Goal: Information Seeking & Learning: Learn about a topic

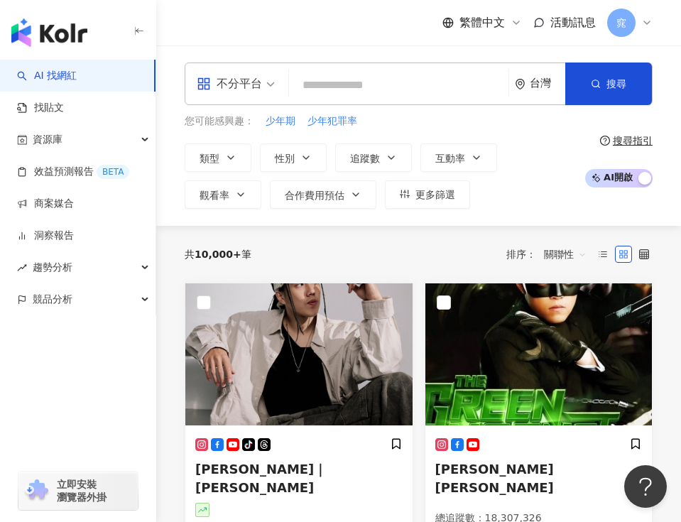
click at [249, 101] on span at bounding box center [236, 83] width 78 height 41
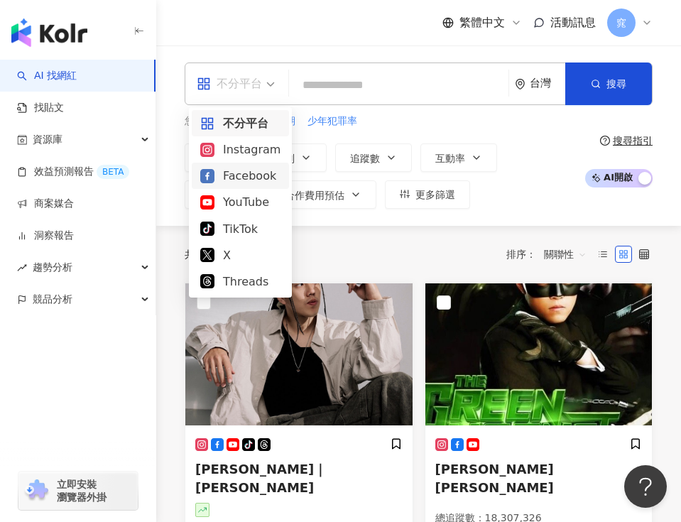
click at [254, 178] on div "Facebook" at bounding box center [240, 176] width 80 height 18
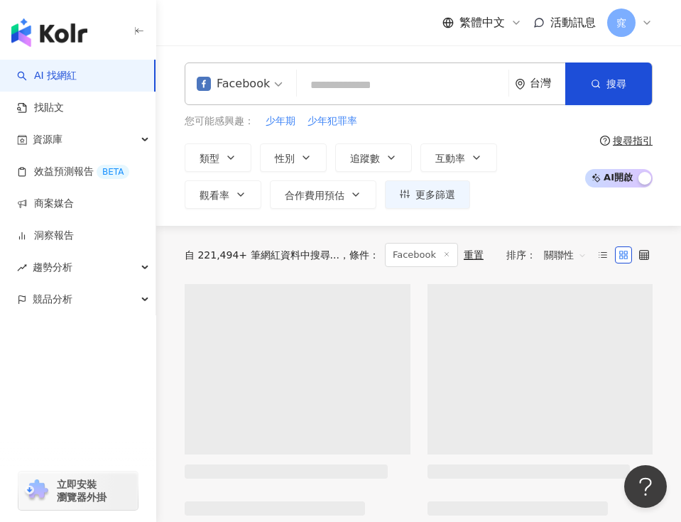
click at [336, 82] on input "search" at bounding box center [403, 85] width 200 height 27
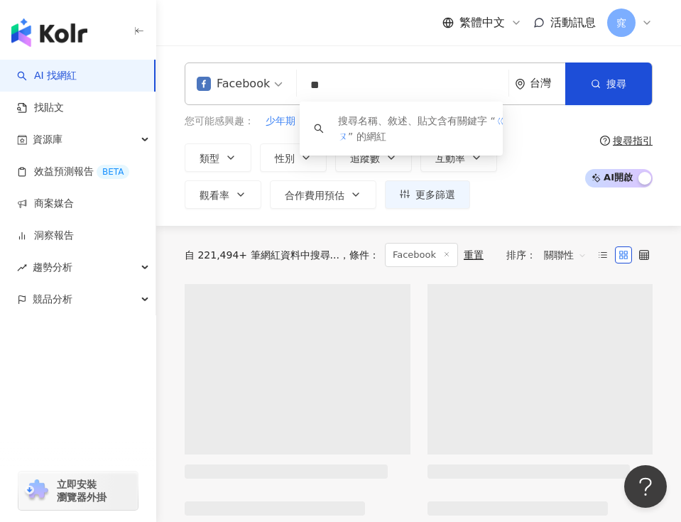
type input "*"
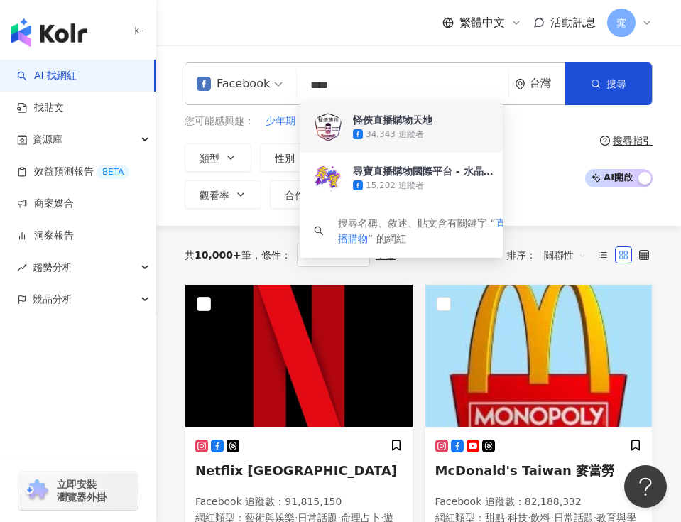
click at [581, 110] on div "Facebook **** 台灣 搜尋 26285738-31f6-4480-b4de-adf54ccdc7f8 a9579de8-82d5-444c-9d0…" at bounding box center [418, 135] width 525 height 146
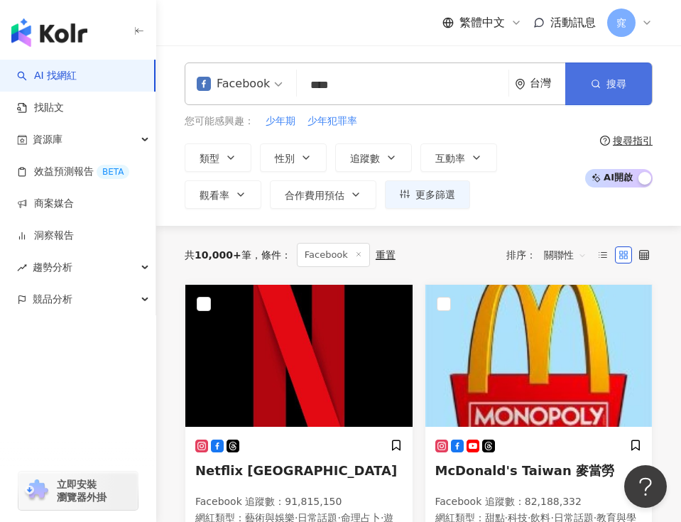
click at [603, 87] on button "搜尋" at bounding box center [608, 83] width 87 height 43
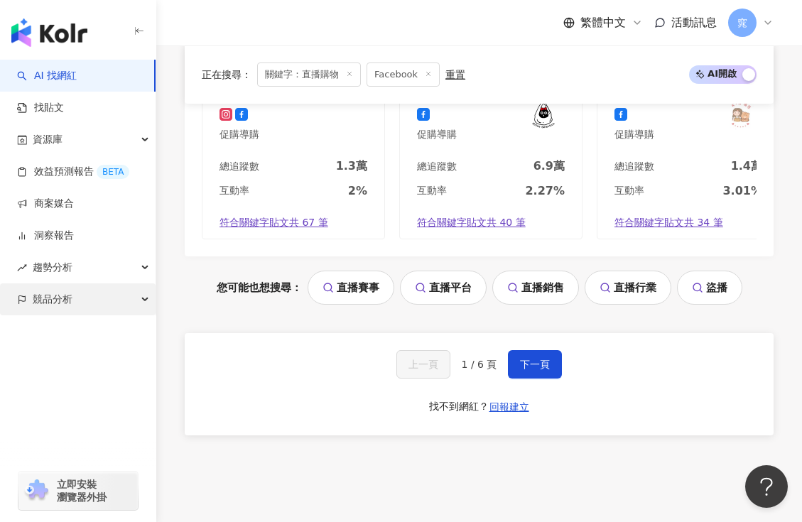
scroll to position [1855, 0]
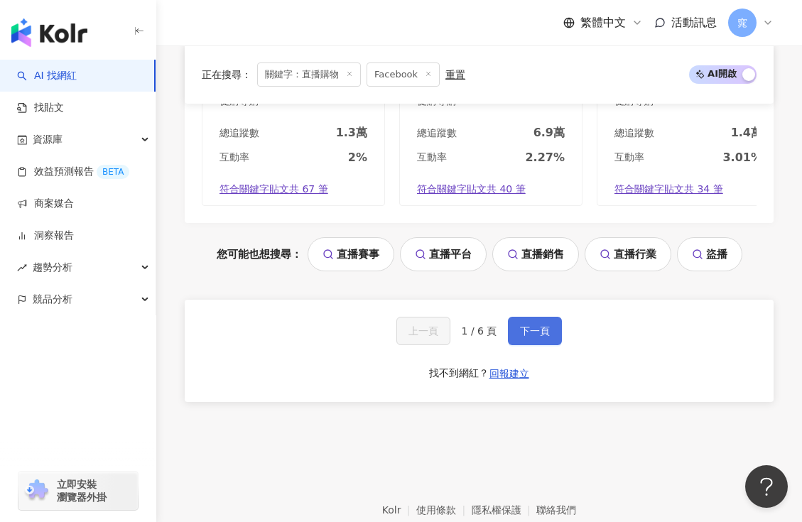
click at [533, 325] on span "下一頁" at bounding box center [535, 330] width 30 height 11
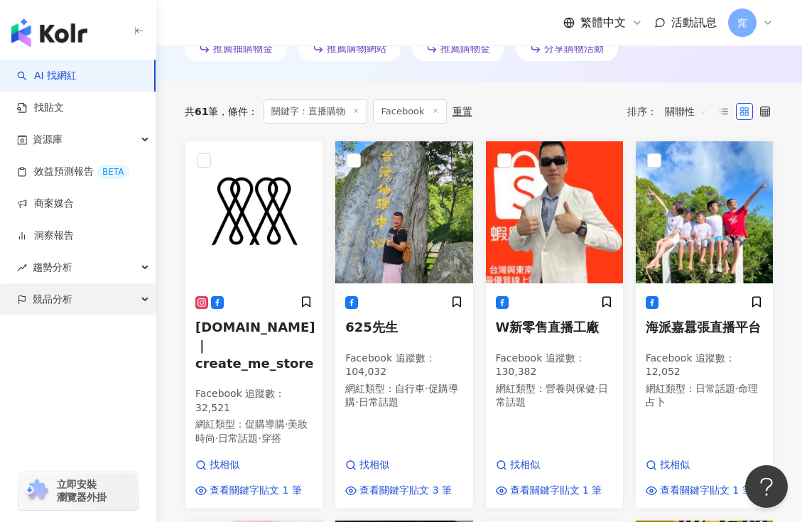
scroll to position [480, 0]
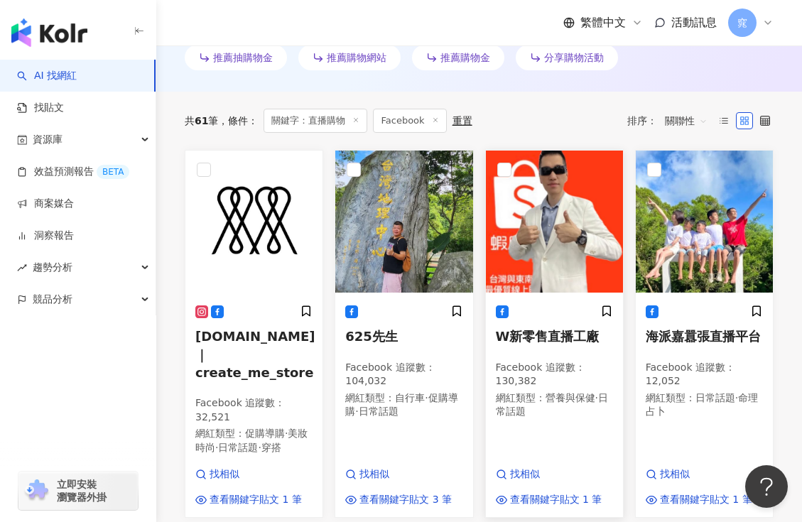
click at [548, 336] on span "W新零售直播工廠" at bounding box center [548, 336] width 104 height 15
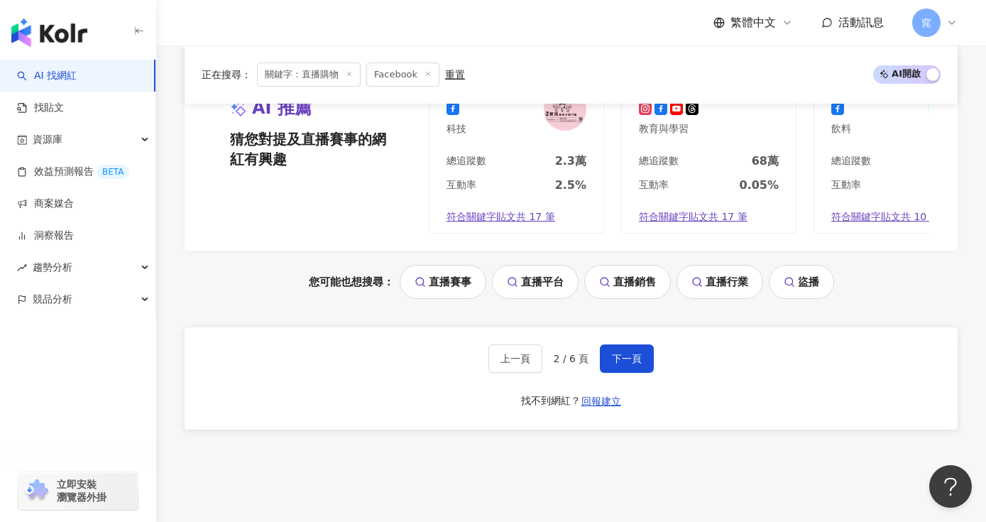
scroll to position [1604, 0]
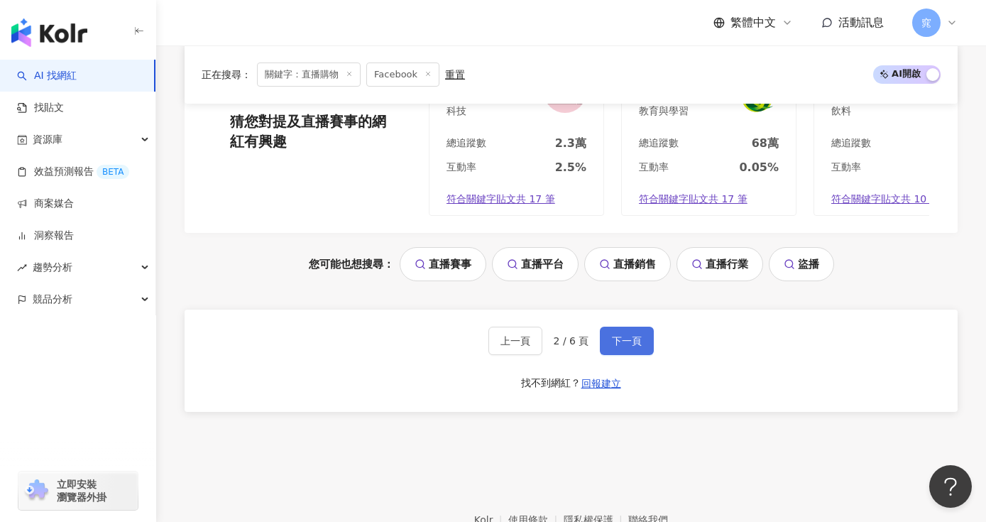
click at [609, 353] on button "下一頁" at bounding box center [627, 341] width 54 height 28
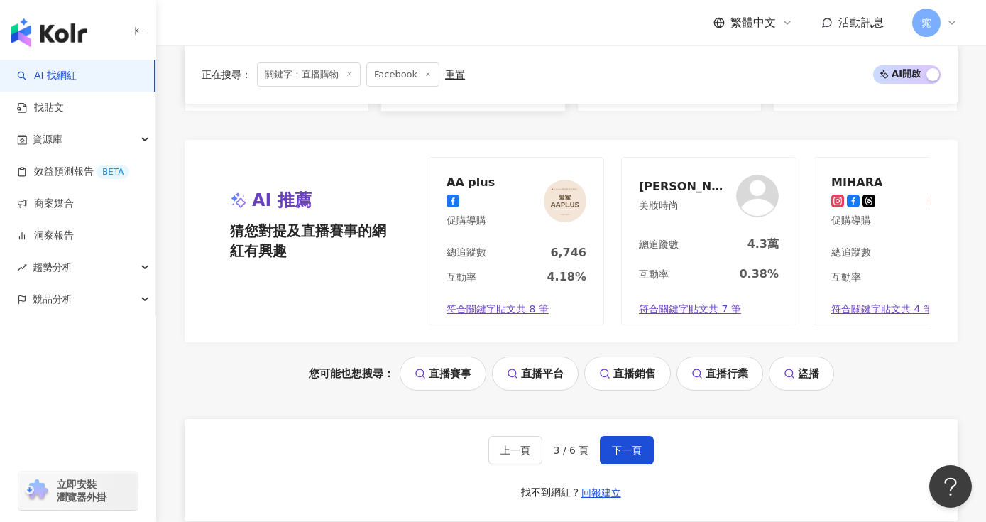
scroll to position [1676, 0]
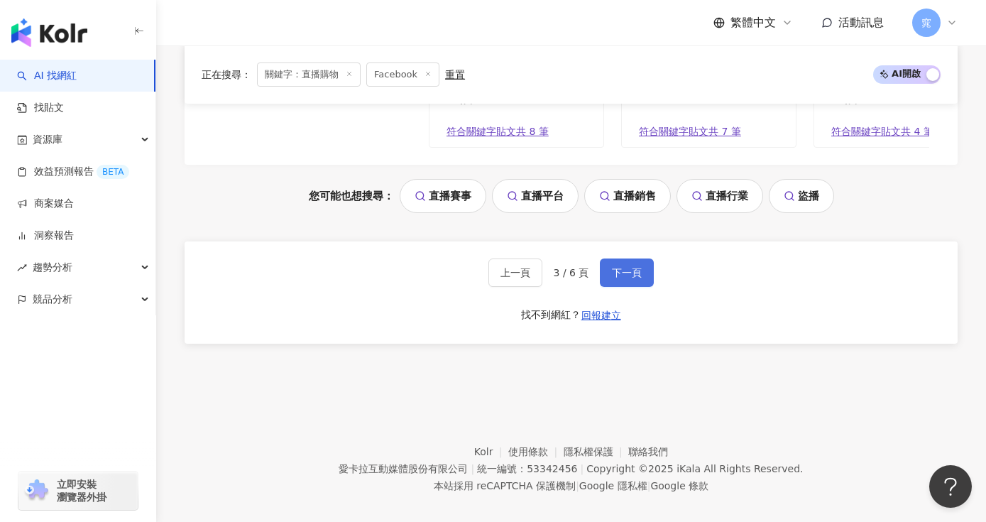
click at [628, 267] on span "下一頁" at bounding box center [627, 272] width 30 height 11
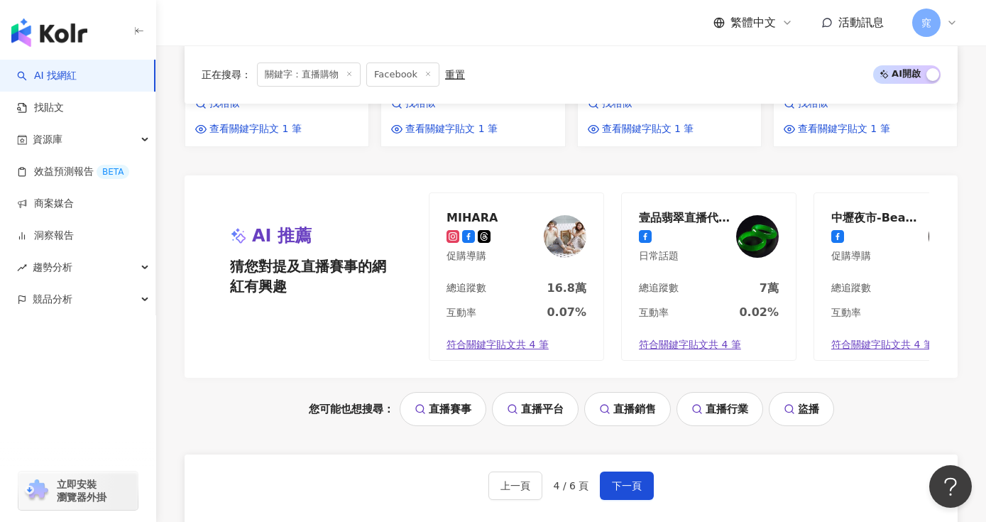
scroll to position [1549, 0]
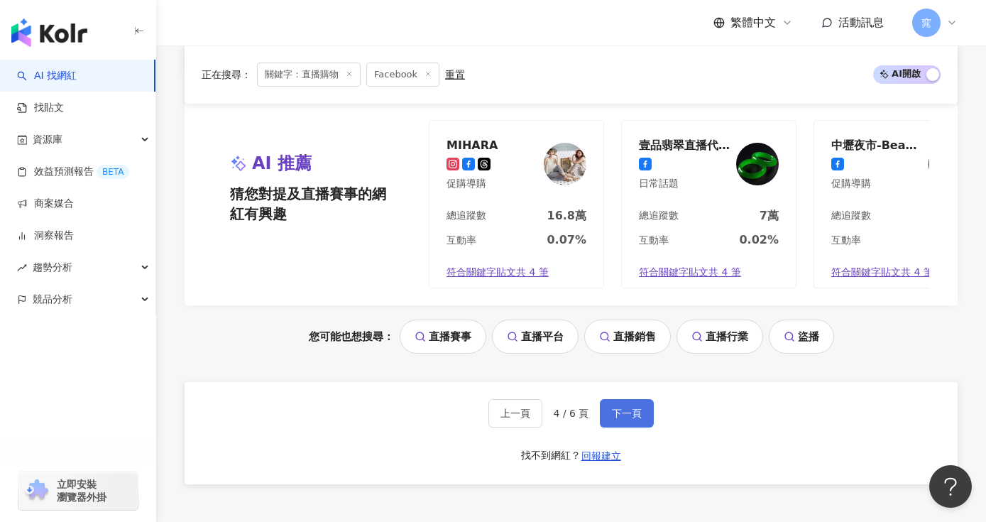
click at [628, 419] on span "下一頁" at bounding box center [627, 413] width 30 height 11
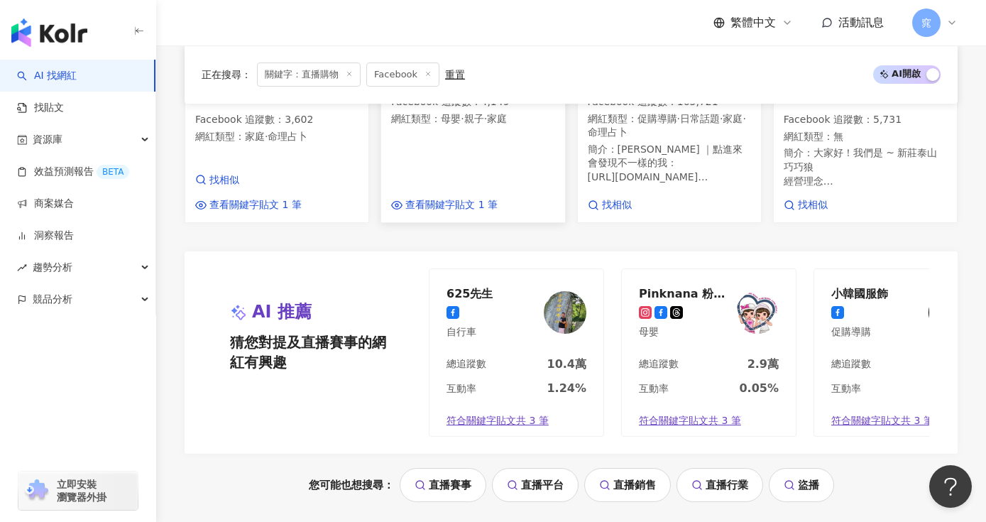
scroll to position [1506, 0]
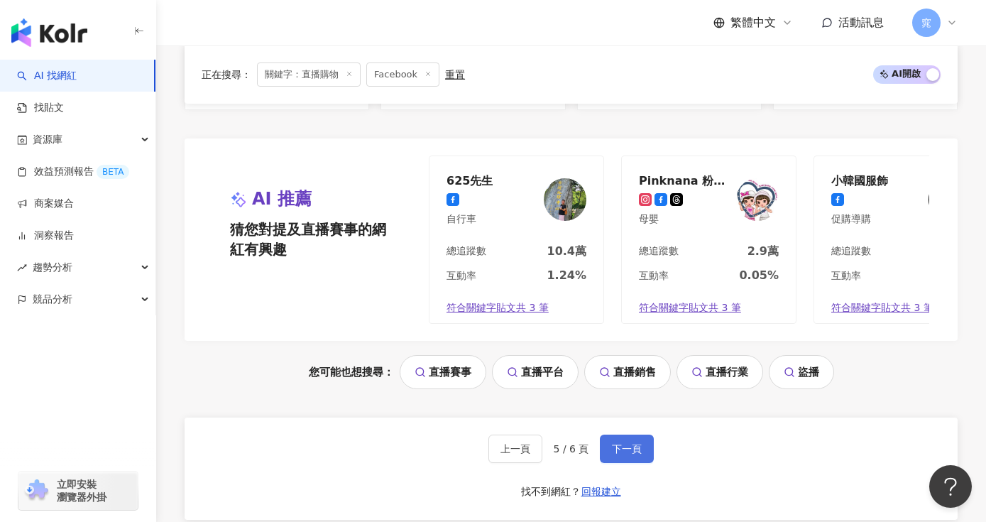
click at [620, 435] on button "下一頁" at bounding box center [627, 449] width 54 height 28
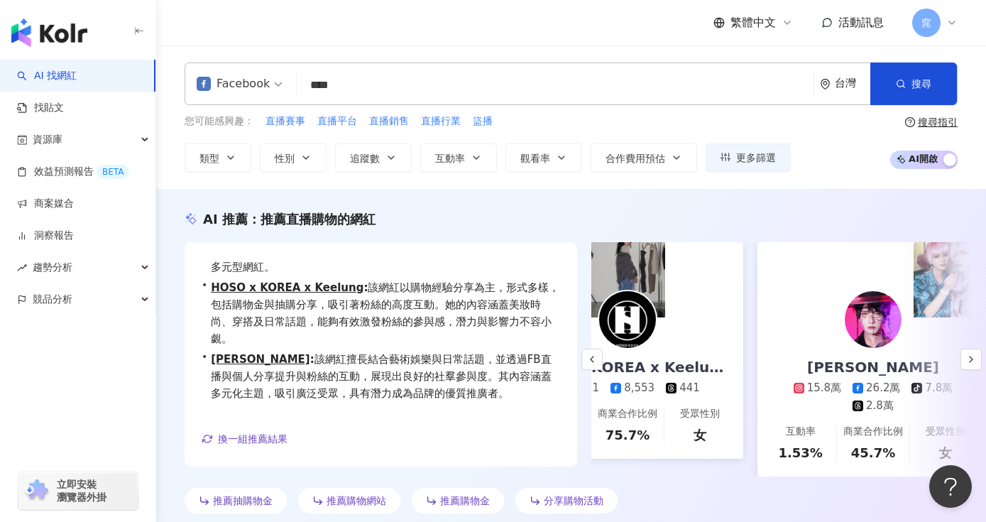
scroll to position [0, 385]
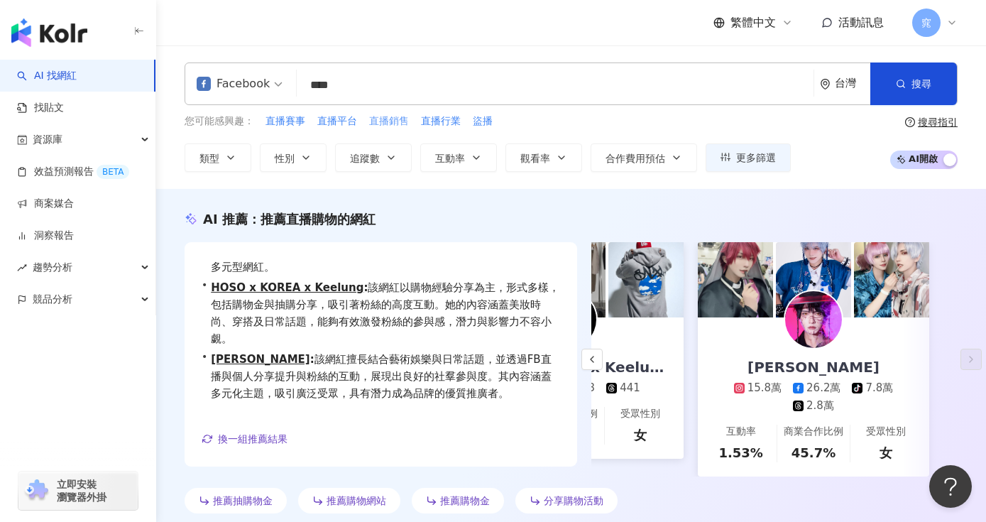
click at [379, 120] on span "直播銷售" at bounding box center [389, 121] width 40 height 14
type input "****"
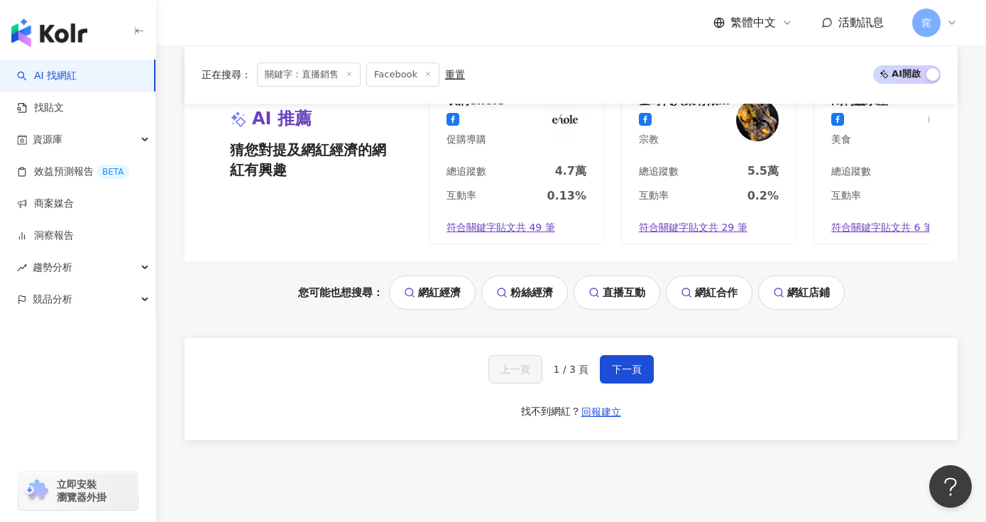
scroll to position [1263, 0]
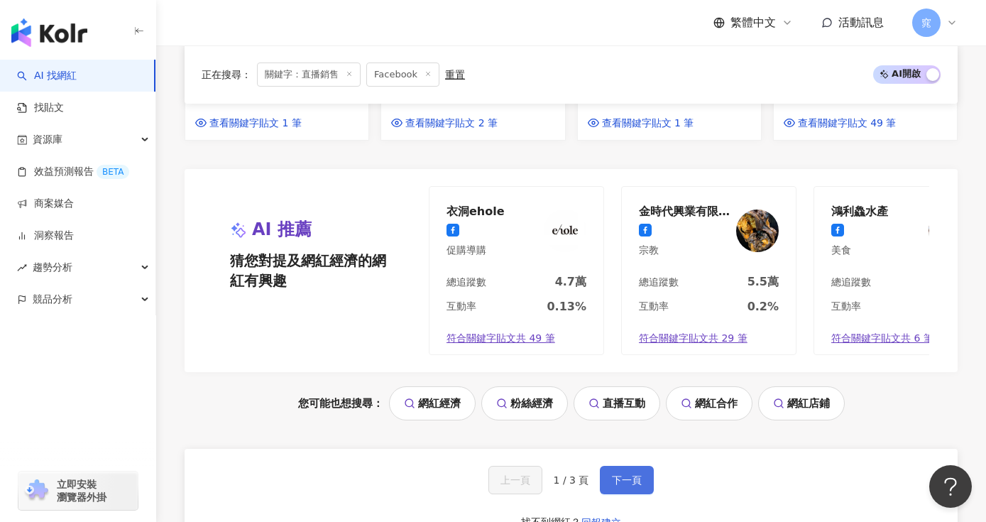
click at [636, 474] on span "下一頁" at bounding box center [627, 479] width 30 height 11
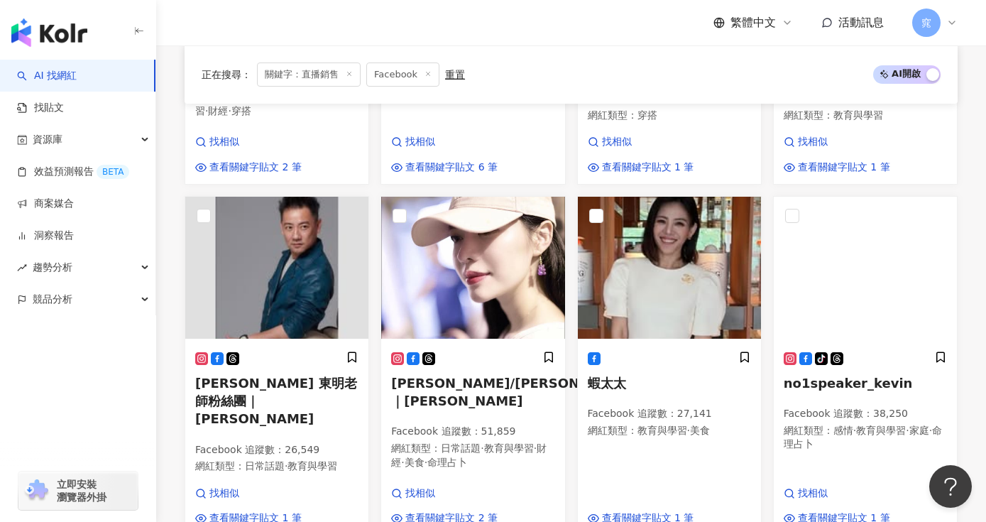
scroll to position [836, 0]
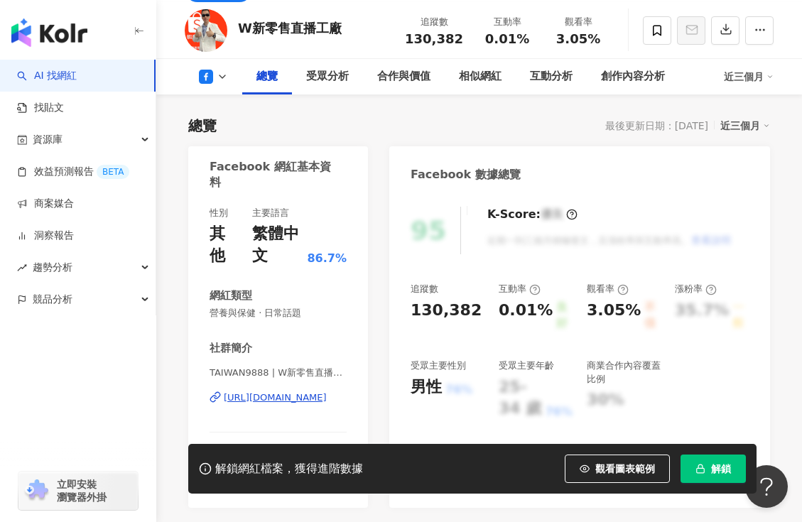
scroll to position [60, 0]
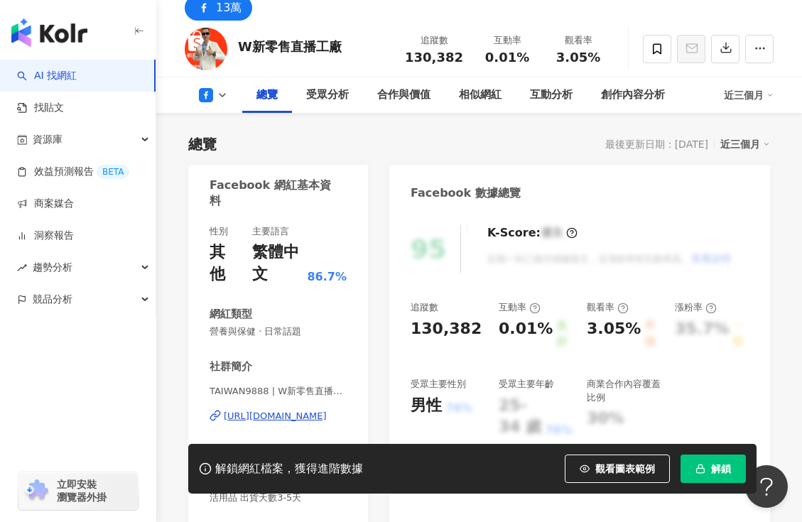
click at [209, 99] on icon at bounding box center [206, 95] width 14 height 14
click at [227, 119] on button "Facebook" at bounding box center [235, 121] width 85 height 20
click at [214, 92] on button at bounding box center [214, 95] width 58 height 14
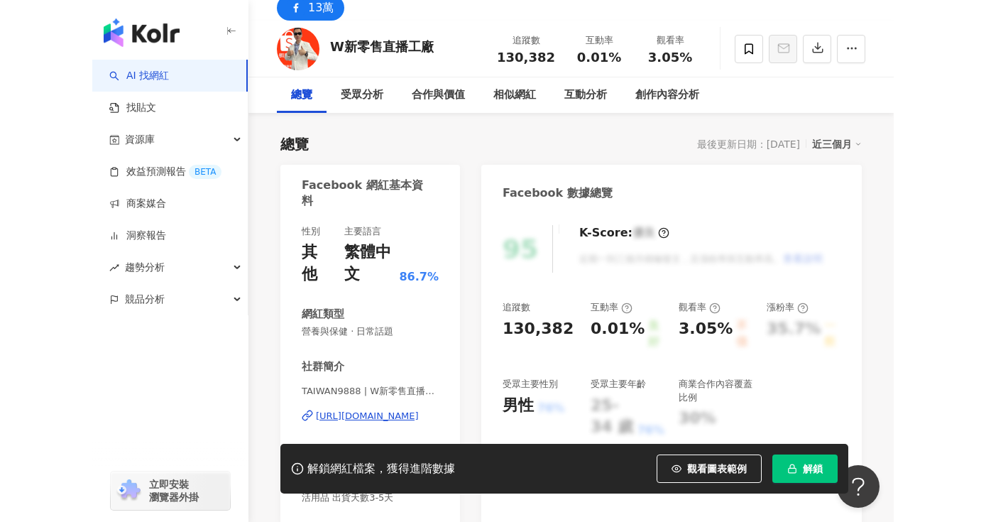
scroll to position [0, 0]
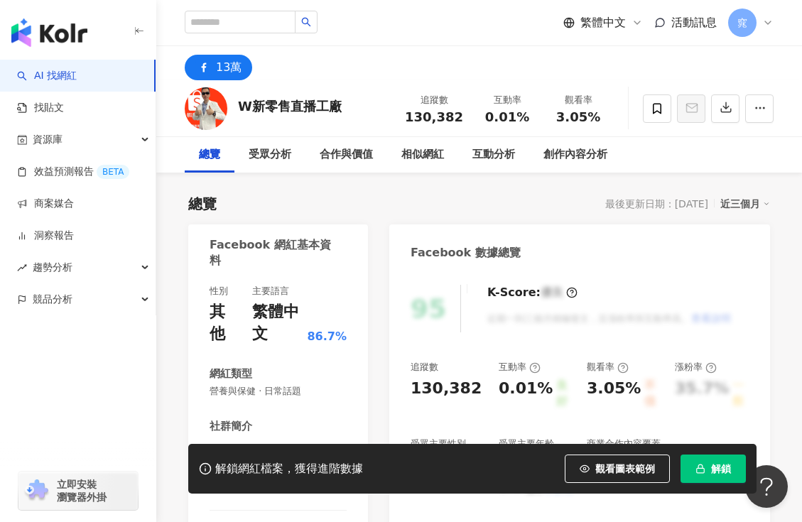
click at [209, 74] on icon at bounding box center [203, 67] width 17 height 17
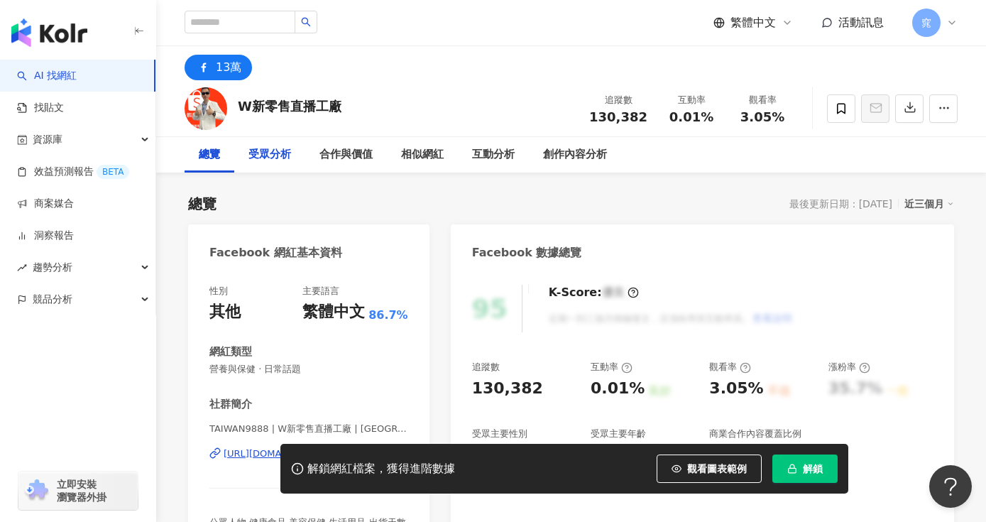
click at [288, 153] on div "受眾分析" at bounding box center [270, 154] width 43 height 17
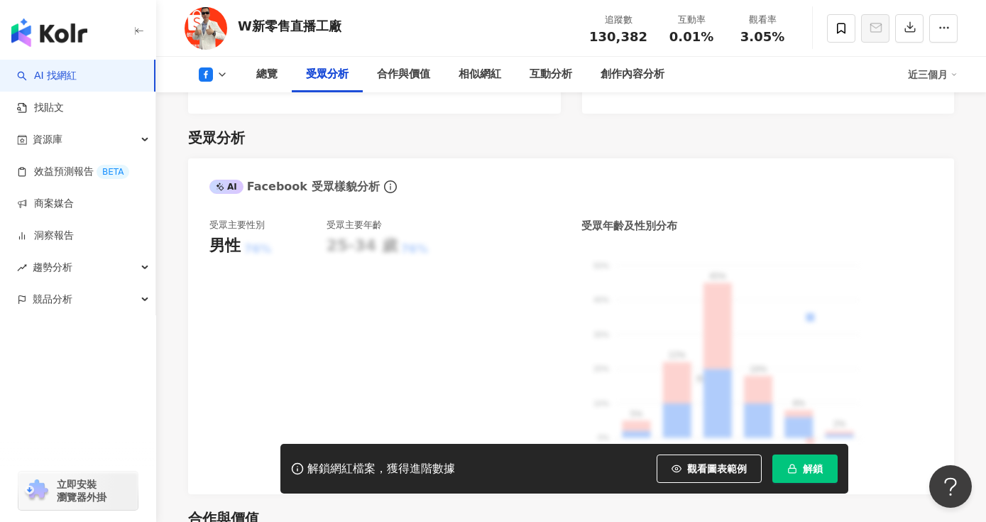
click at [206, 66] on div "總覽 受眾分析 合作與價值 相似網紅 互動分析 創作內容分析 近三個月" at bounding box center [571, 75] width 773 height 36
click at [213, 80] on button at bounding box center [214, 74] width 58 height 14
click at [215, 99] on button "Facebook" at bounding box center [235, 101] width 85 height 20
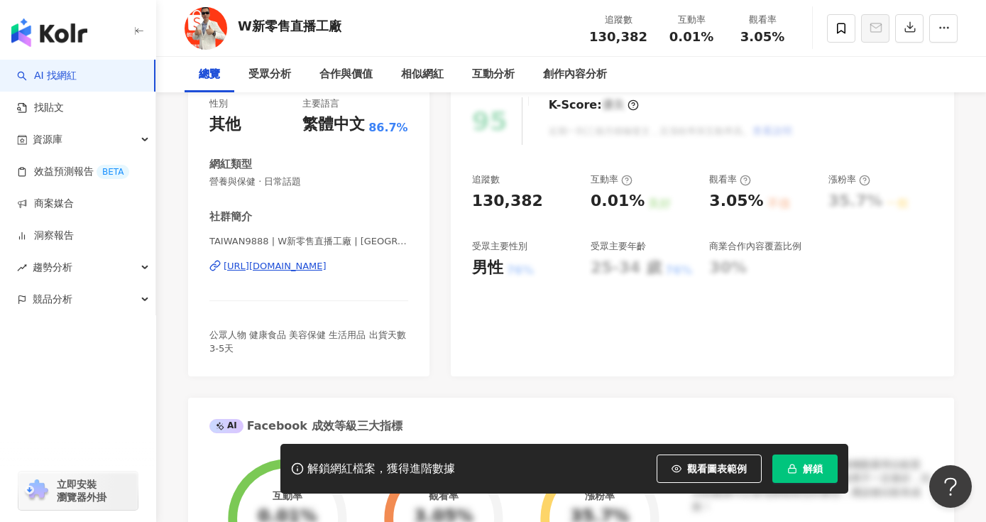
scroll to position [0, 0]
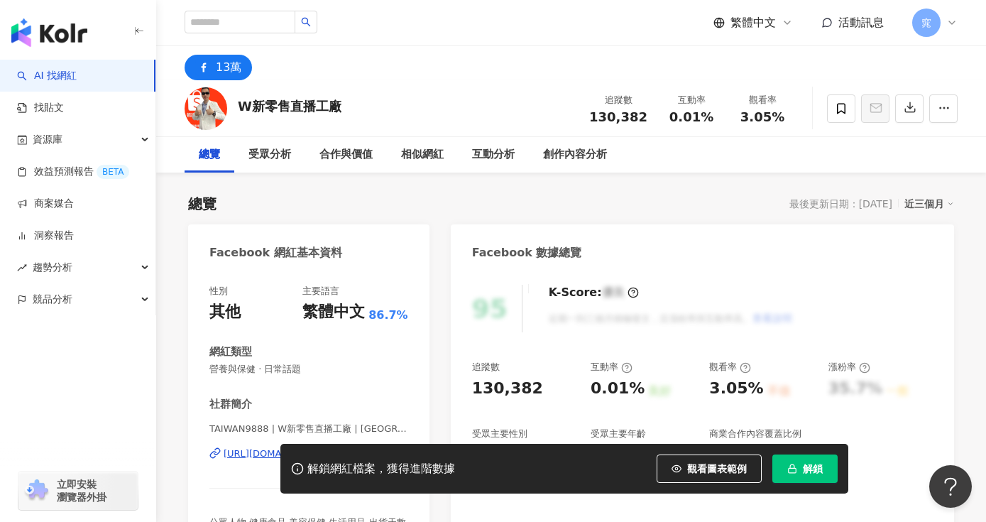
click at [220, 65] on div "13萬" at bounding box center [229, 68] width 26 height 20
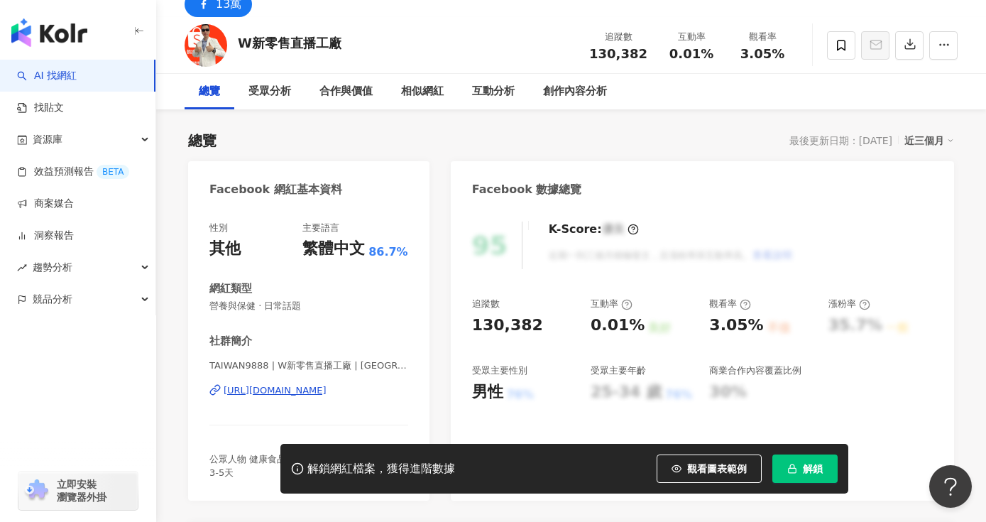
scroll to position [85, 0]
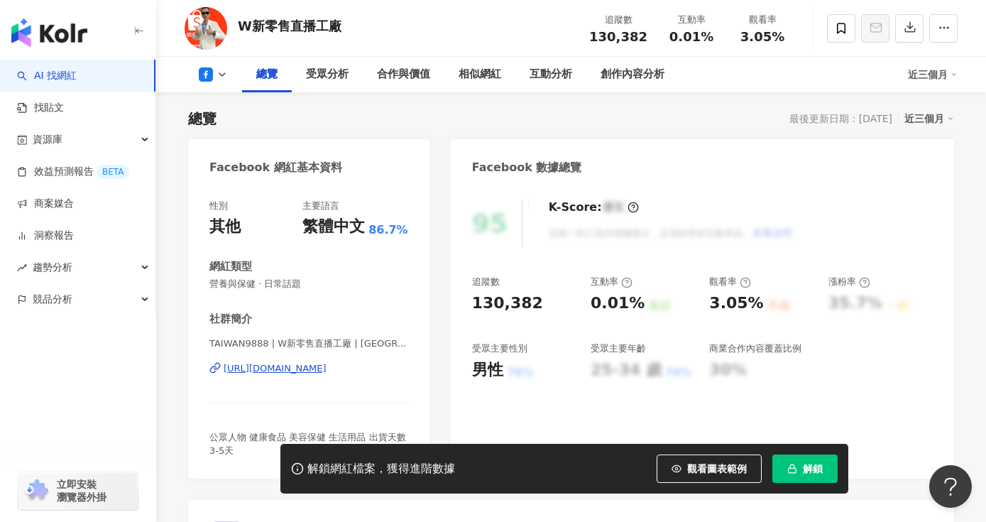
click at [327, 369] on div "[URL][DOMAIN_NAME]" at bounding box center [275, 368] width 103 height 13
